Goal: Transaction & Acquisition: Purchase product/service

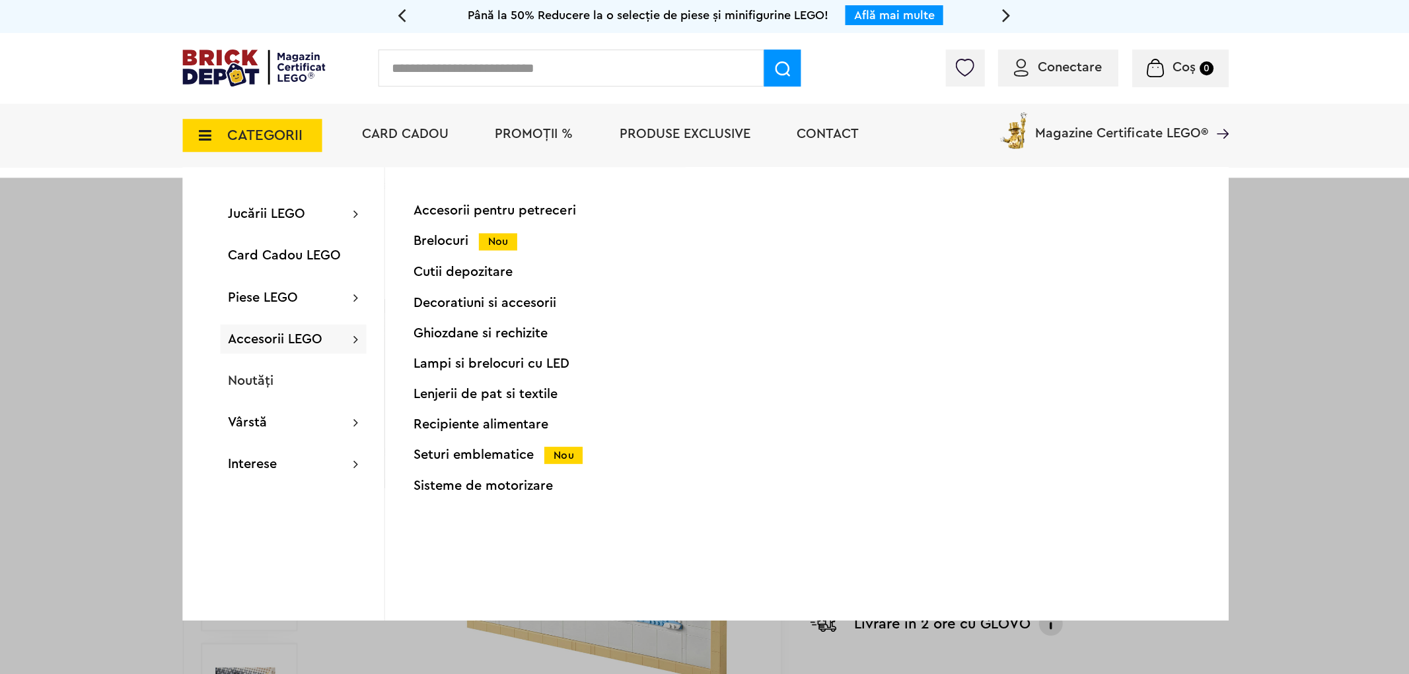
click at [289, 381] on div "Noutăți" at bounding box center [293, 380] width 146 height 29
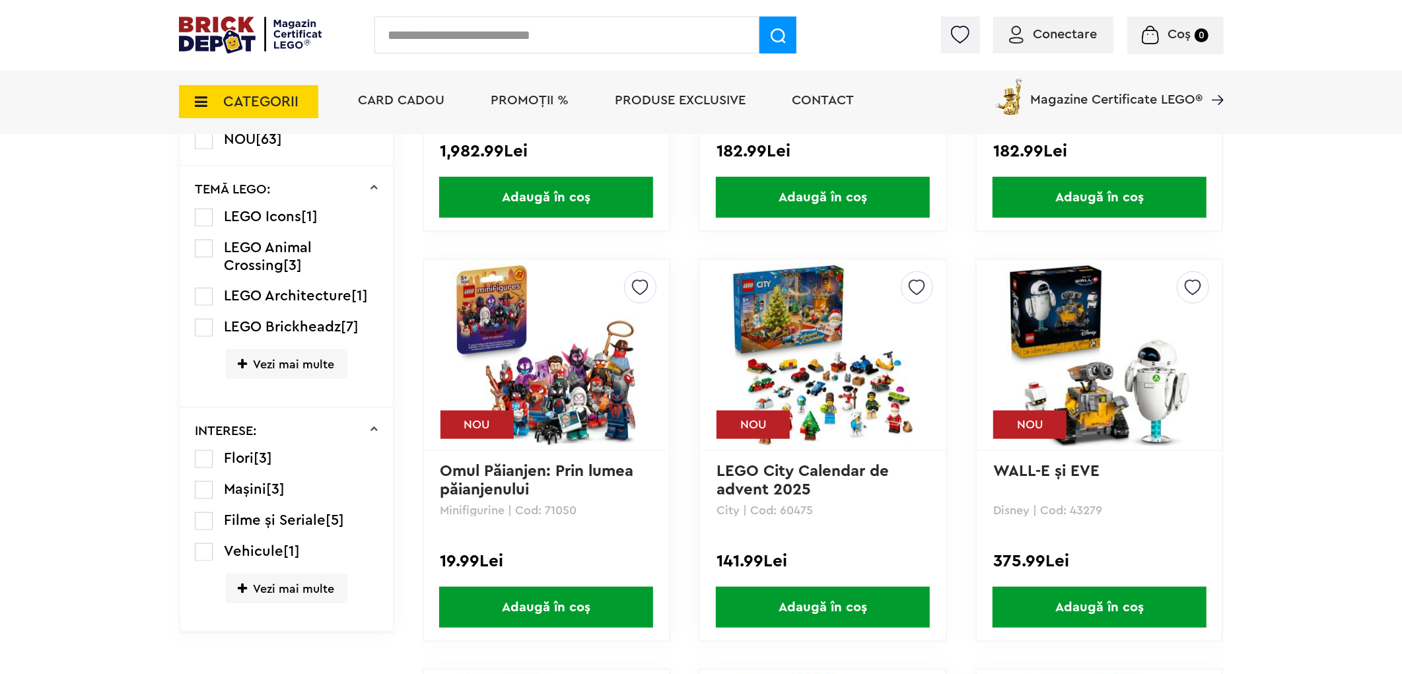
scroll to position [661, 0]
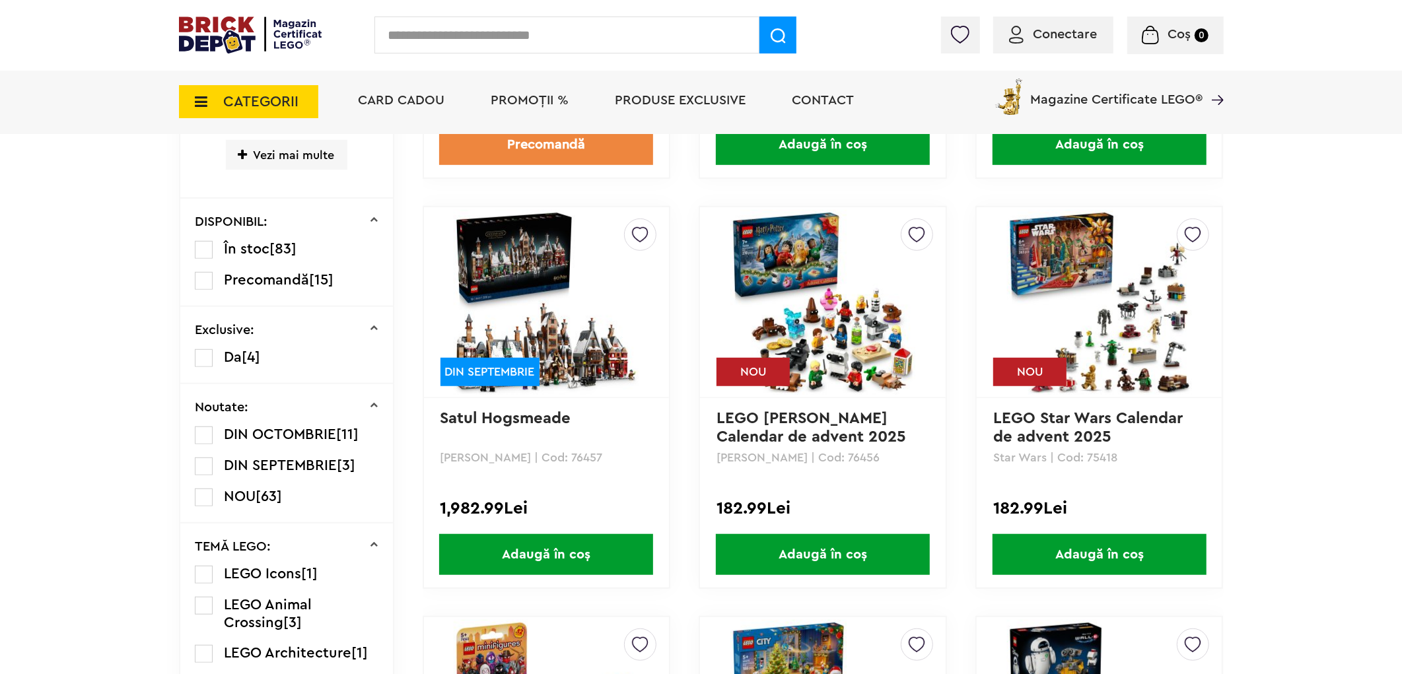
click at [202, 276] on label at bounding box center [204, 281] width 18 height 18
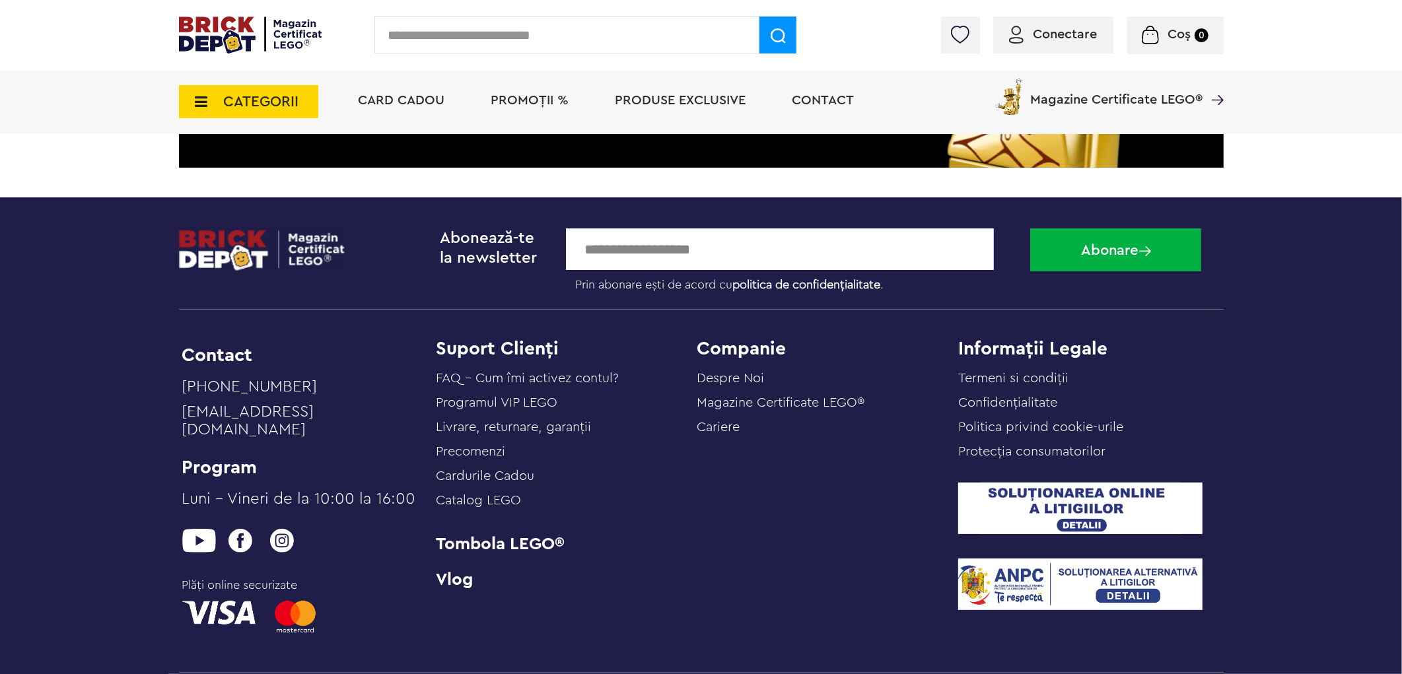
scroll to position [2716, 0]
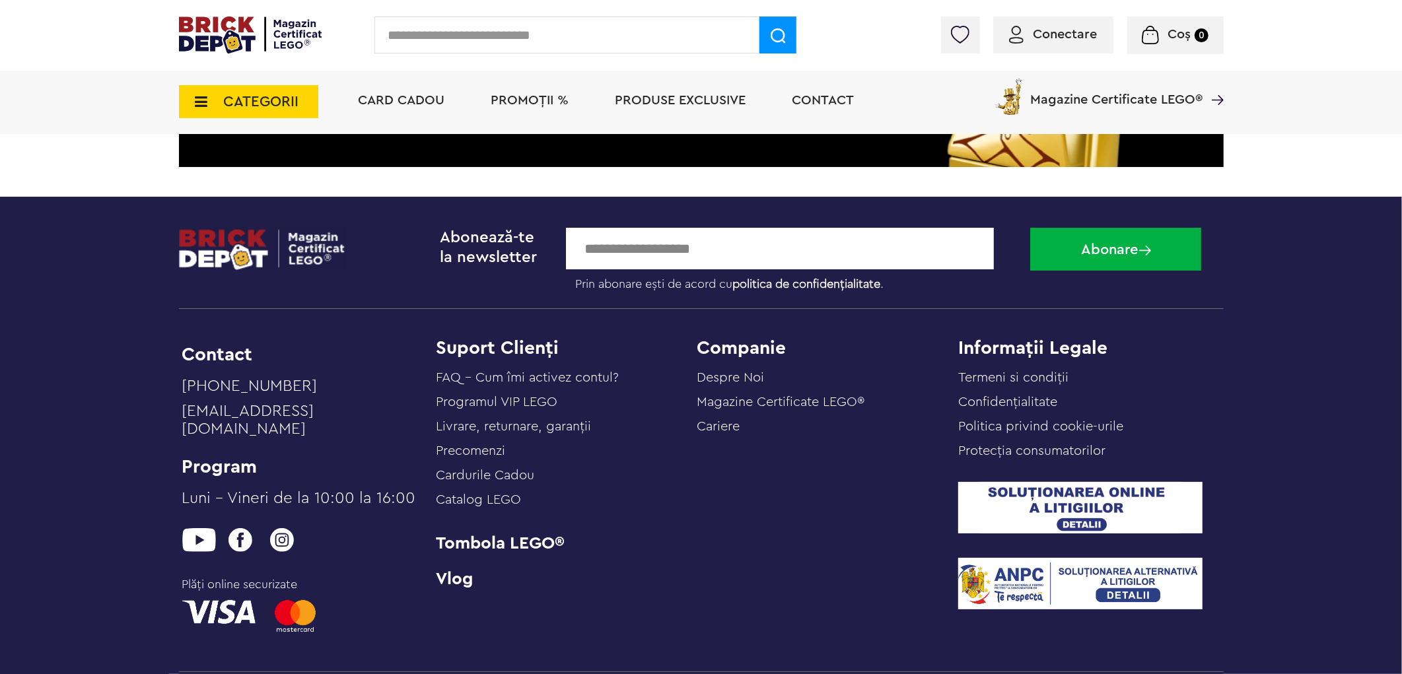
click at [527, 104] on span "PROMOȚII %" at bounding box center [530, 100] width 78 height 13
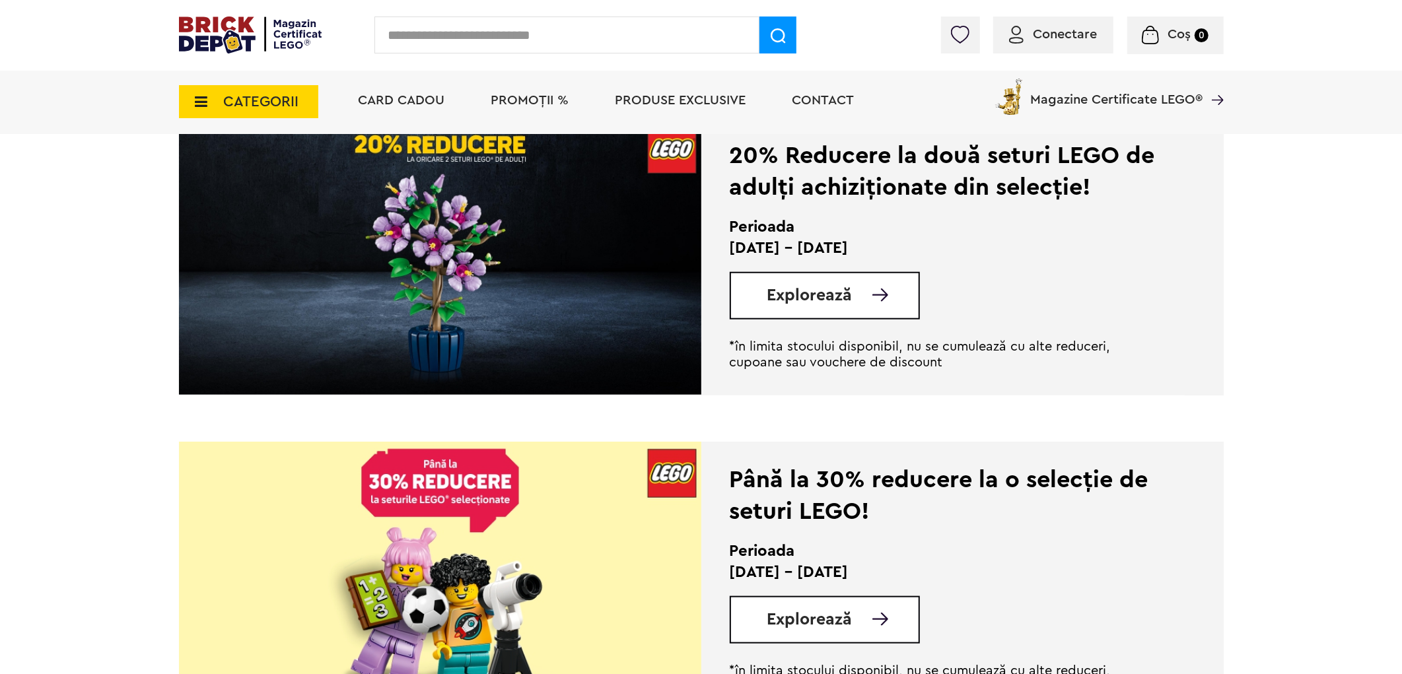
scroll to position [954, 0]
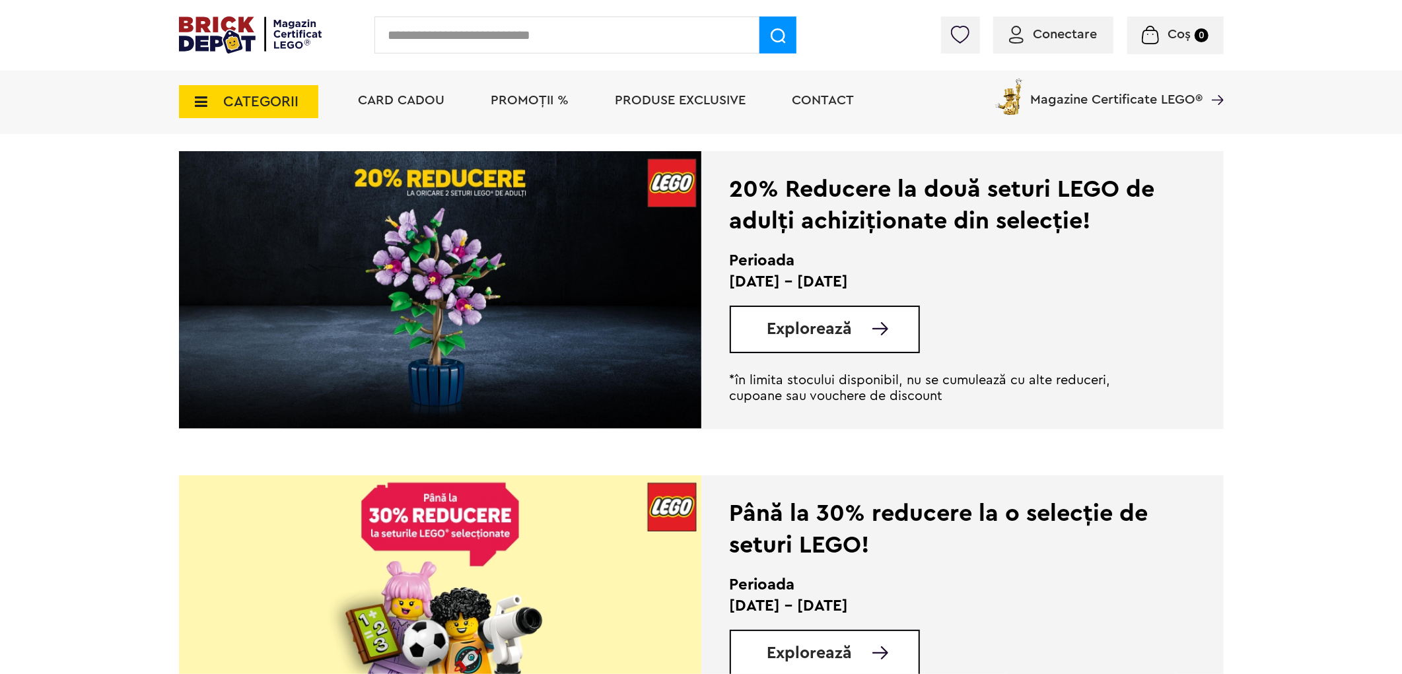
click at [833, 332] on span "Explorează" at bounding box center [810, 329] width 85 height 17
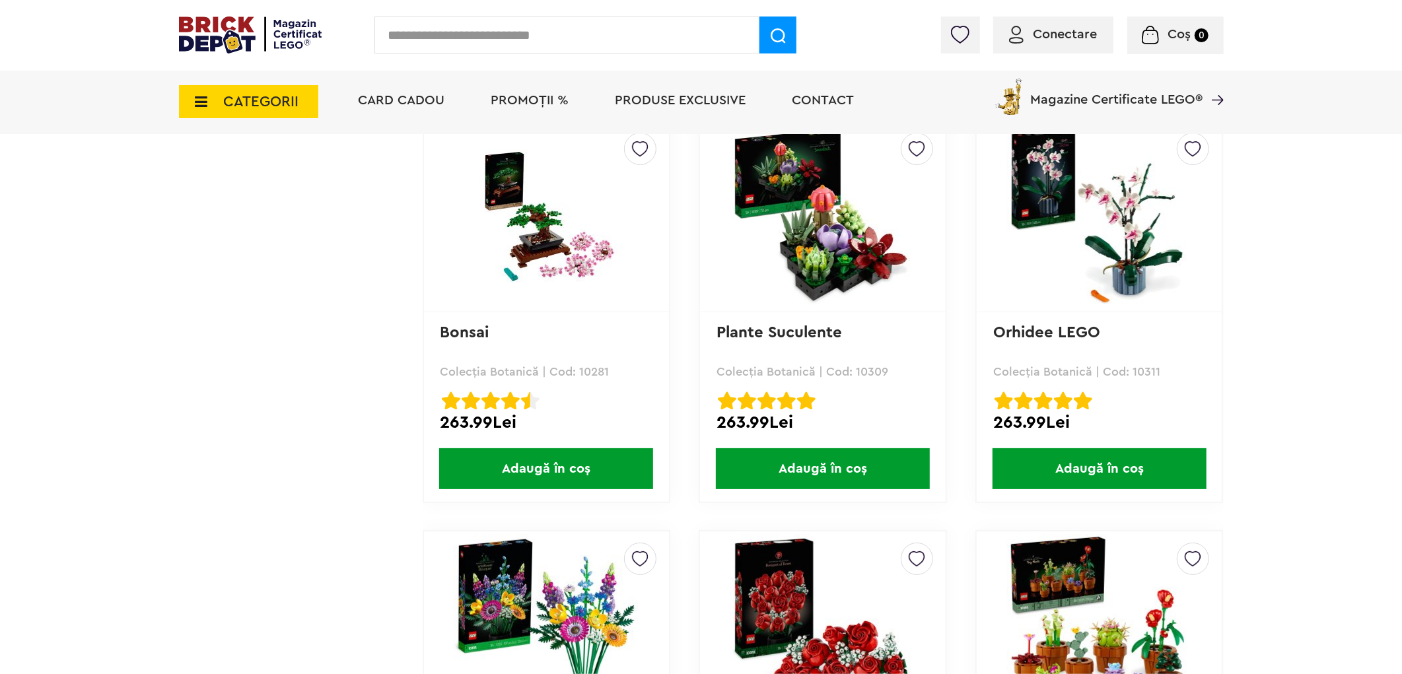
scroll to position [2933, 0]
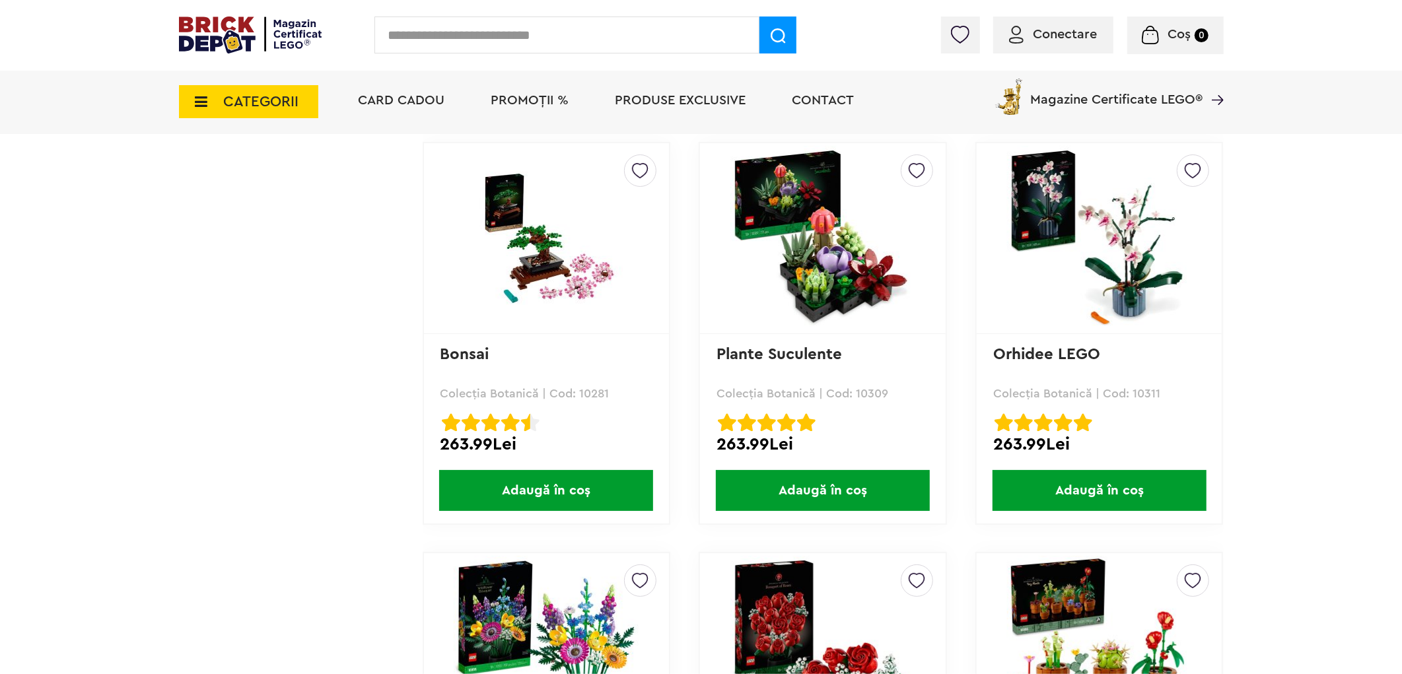
click at [608, 470] on span "Adaugă în coș" at bounding box center [546, 490] width 214 height 41
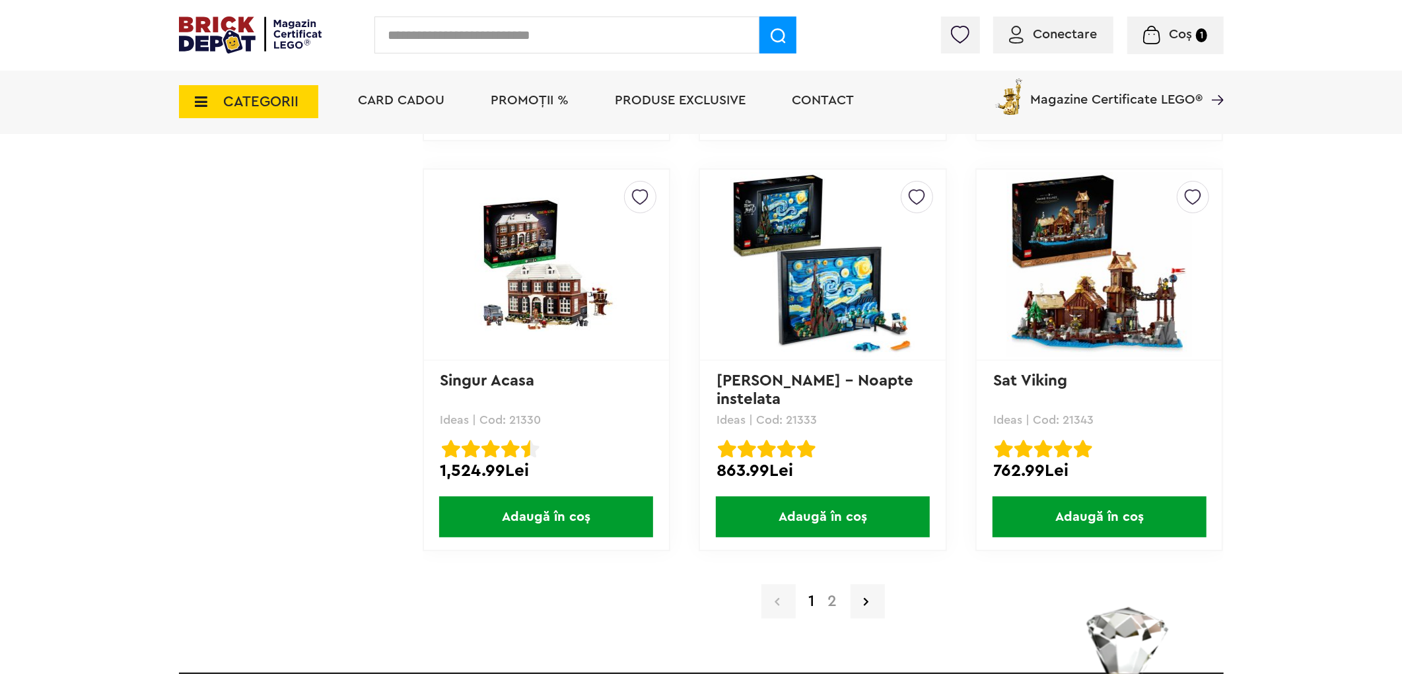
scroll to position [12766, 0]
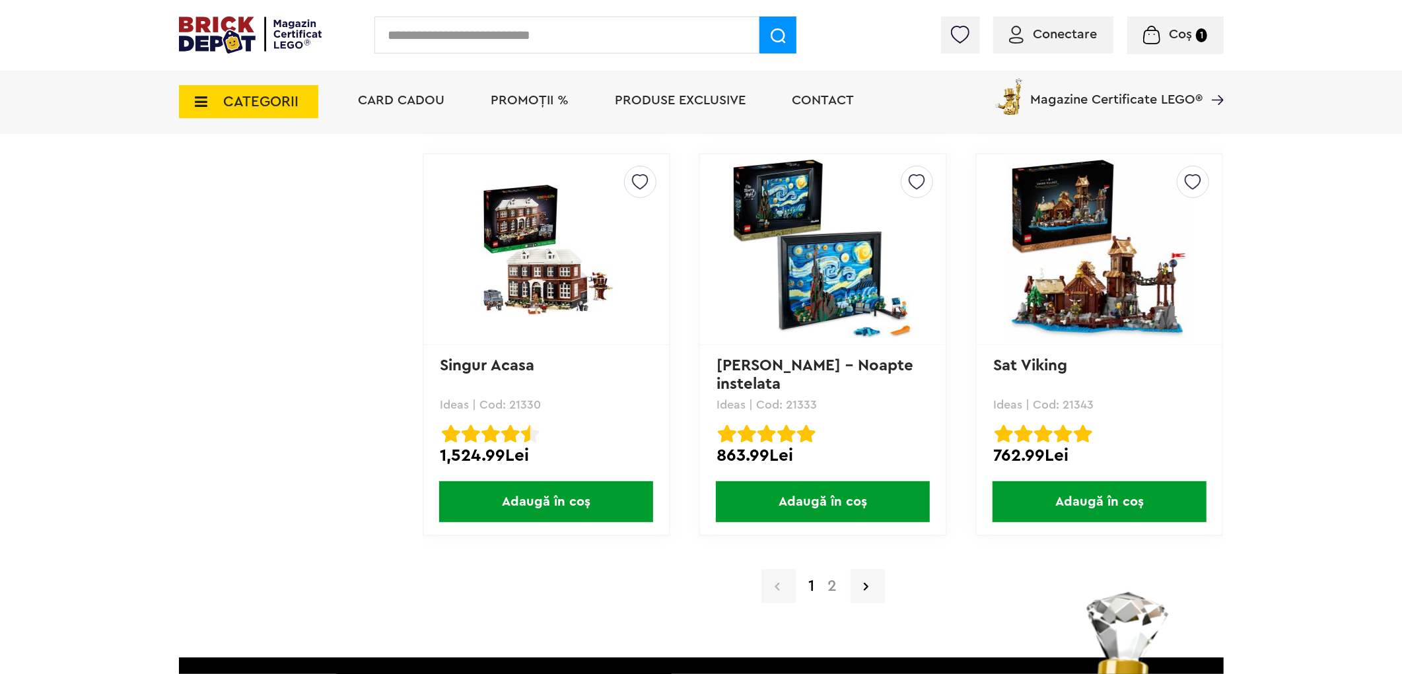
click at [843, 482] on span "Adaugă în coș" at bounding box center [823, 502] width 214 height 41
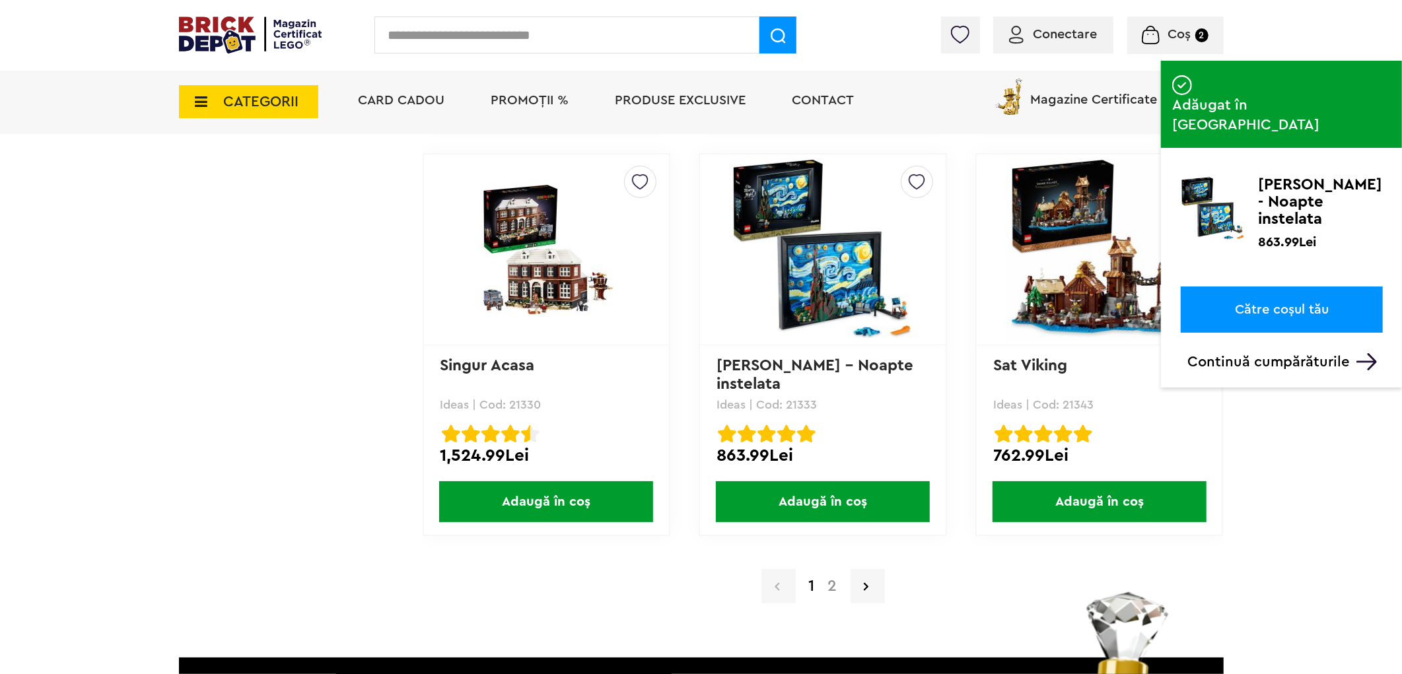
click at [1161, 41] on span "Coș 2" at bounding box center [1175, 34] width 66 height 13
